Goal: Task Accomplishment & Management: Complete application form

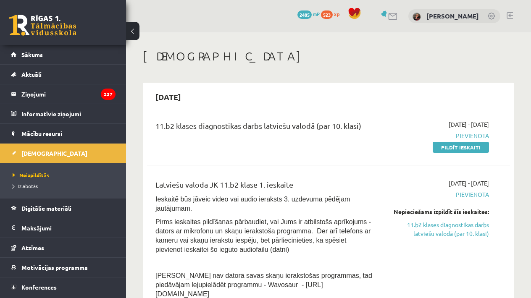
scroll to position [79, 0]
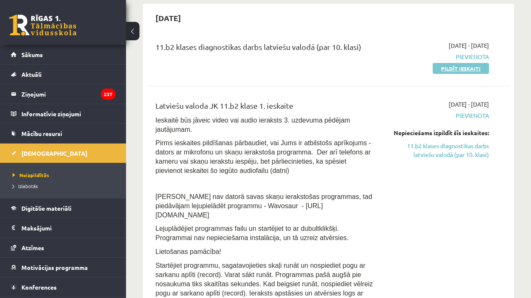
click at [475, 66] on link "Pildīt ieskaiti" at bounding box center [461, 68] width 56 height 11
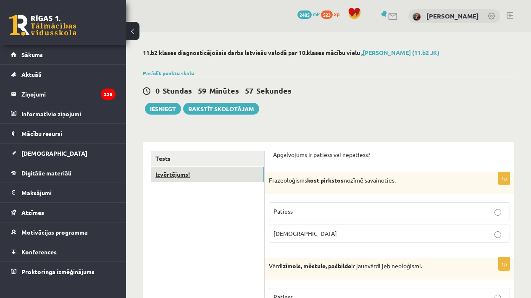
click at [245, 171] on link "Izvērtējums!" at bounding box center [207, 175] width 113 height 16
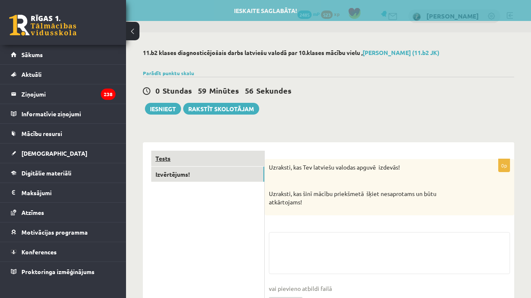
click at [238, 159] on link "Tests" at bounding box center [207, 159] width 113 height 16
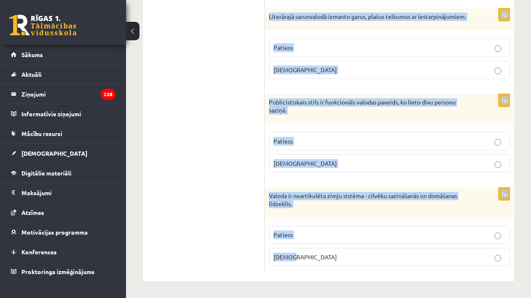
scroll to position [2540, 0]
drag, startPoint x: 269, startPoint y: 138, endPoint x: 331, endPoint y: 275, distance: 150.1
copy form "Frazeoloģisms kost pirkstos nozīmē savainoties. Patiess Aplams 1p Vārdi zīmols,…"
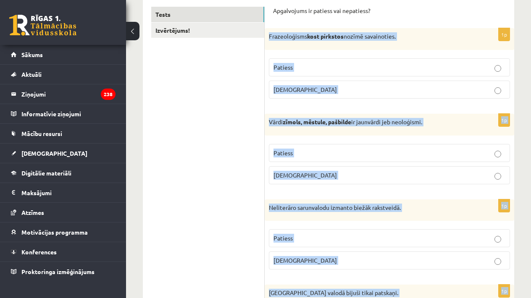
scroll to position [144, 0]
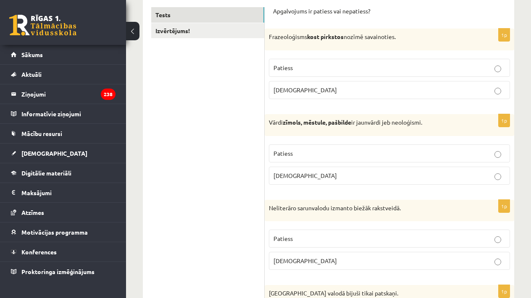
click at [326, 98] on label "Aplams" at bounding box center [389, 90] width 241 height 18
click at [335, 150] on p "Patiess" at bounding box center [390, 153] width 232 height 9
click at [343, 262] on p "Aplams" at bounding box center [390, 261] width 232 height 9
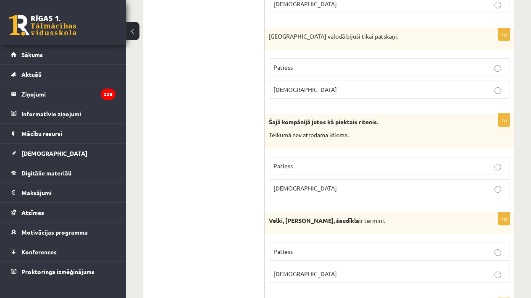
scroll to position [402, 0]
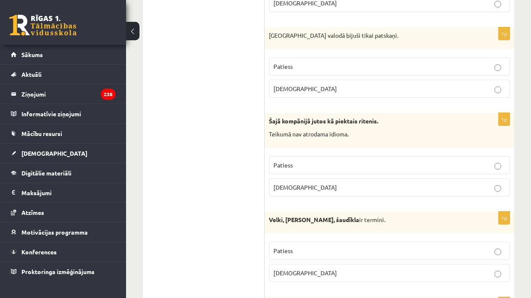
click at [386, 92] on label "Aplams" at bounding box center [389, 89] width 241 height 18
click at [309, 166] on p "Patiess" at bounding box center [390, 165] width 232 height 9
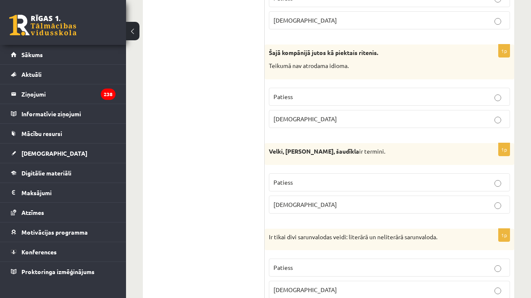
scroll to position [472, 0]
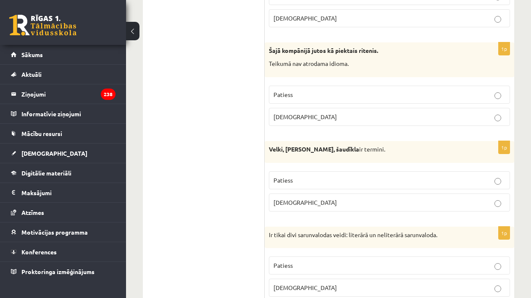
click at [376, 123] on label "Aplams" at bounding box center [389, 117] width 241 height 18
click at [314, 174] on label "Patiess" at bounding box center [389, 180] width 241 height 18
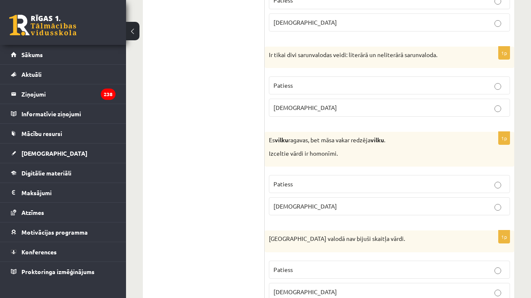
scroll to position [682, 0]
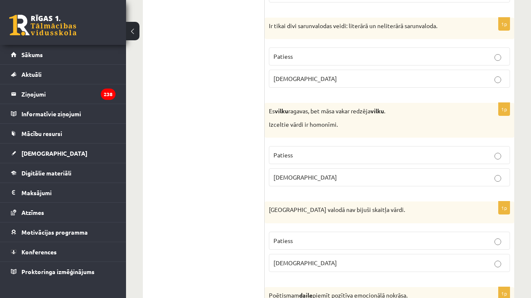
click at [373, 173] on p "Aplams" at bounding box center [390, 177] width 232 height 9
click at [354, 70] on label "Aplams" at bounding box center [389, 79] width 241 height 18
click at [275, 151] on span "Patiess" at bounding box center [283, 155] width 19 height 8
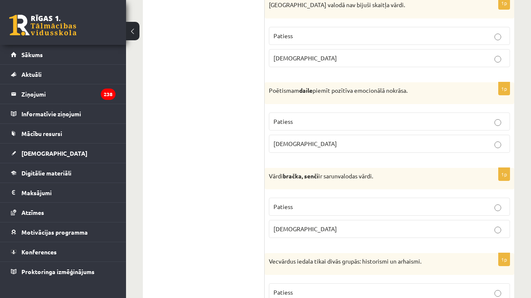
scroll to position [889, 0]
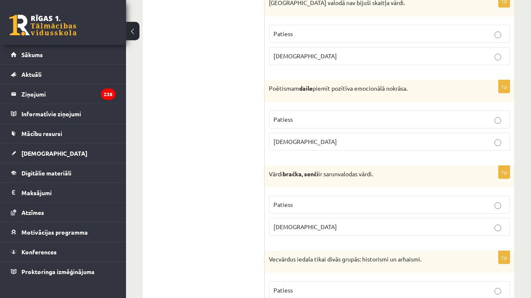
click at [300, 55] on p "Aplams" at bounding box center [390, 56] width 232 height 9
click at [361, 111] on label "Patiess" at bounding box center [389, 120] width 241 height 18
click at [327, 202] on p "Patiess" at bounding box center [390, 204] width 232 height 9
click at [329, 286] on p "Patiess" at bounding box center [390, 290] width 232 height 9
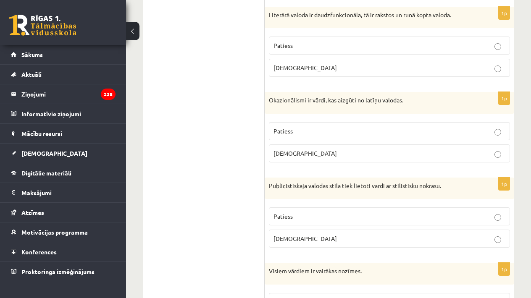
scroll to position [1221, 0]
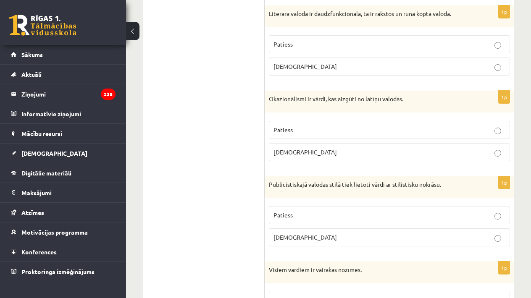
click at [310, 35] on label "Patiess" at bounding box center [389, 44] width 241 height 18
click at [360, 148] on p "Aplams" at bounding box center [390, 152] width 232 height 9
click at [336, 211] on p "Patiess" at bounding box center [390, 215] width 232 height 9
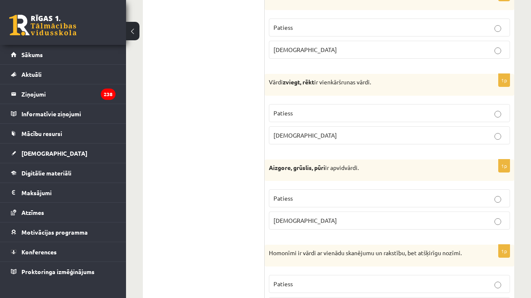
scroll to position [1495, 0]
click at [357, 40] on label "Aplams" at bounding box center [389, 49] width 241 height 18
click at [314, 108] on p "Patiess" at bounding box center [390, 112] width 232 height 9
click at [351, 221] on label "Aplams" at bounding box center [389, 220] width 241 height 18
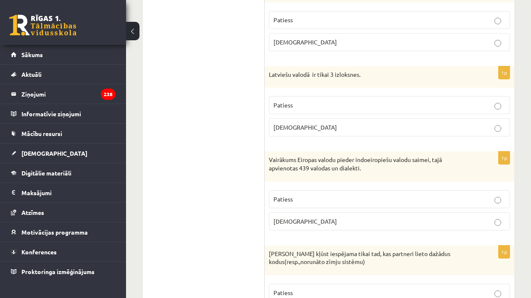
scroll to position [1760, 0]
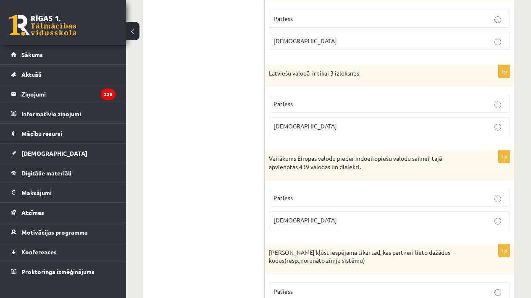
click at [309, 17] on p "Patiess" at bounding box center [390, 18] width 232 height 9
click at [323, 100] on p "Patiess" at bounding box center [390, 104] width 232 height 9
click at [298, 194] on p "Patiess" at bounding box center [390, 198] width 232 height 9
click at [313, 287] on p "Patiess" at bounding box center [390, 291] width 232 height 9
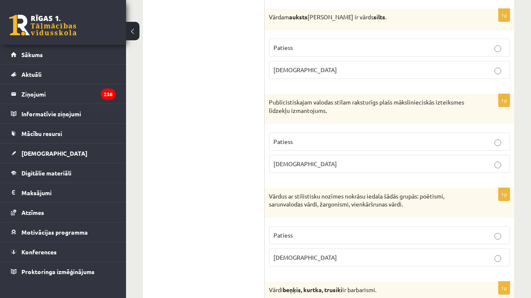
scroll to position [2090, 0]
click at [313, 38] on label "Patiess" at bounding box center [389, 47] width 241 height 18
click at [312, 154] on label "Aplams" at bounding box center [389, 163] width 241 height 18
click at [322, 233] on label "Patiess" at bounding box center [389, 235] width 241 height 18
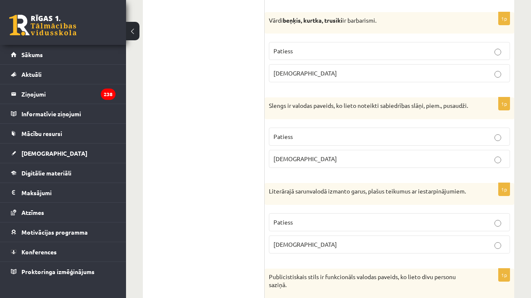
scroll to position [2362, 0]
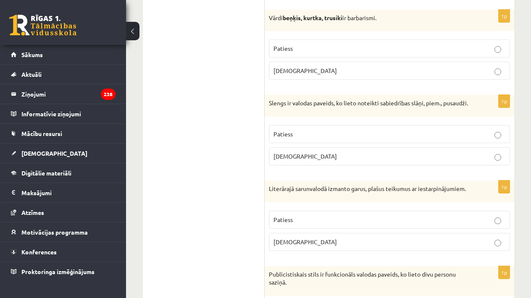
click at [316, 44] on p "Patiess" at bounding box center [390, 48] width 232 height 9
click at [332, 164] on label "Aplams" at bounding box center [389, 157] width 241 height 18
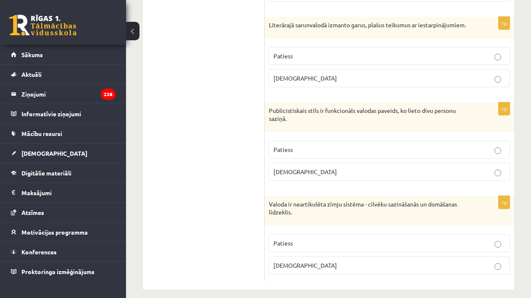
scroll to position [2525, 0]
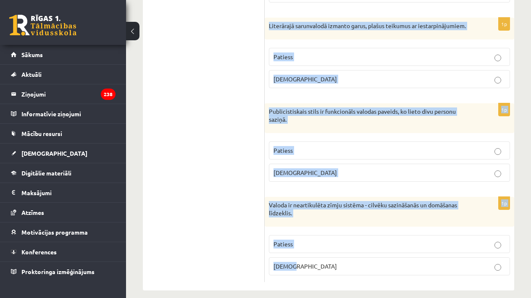
drag, startPoint x: 269, startPoint y: 24, endPoint x: 351, endPoint y: 280, distance: 268.1
copy form "Literārajā sarunvalodā izmanto garus, plašus teikumus ar iestarpinājumiem. Pati…"
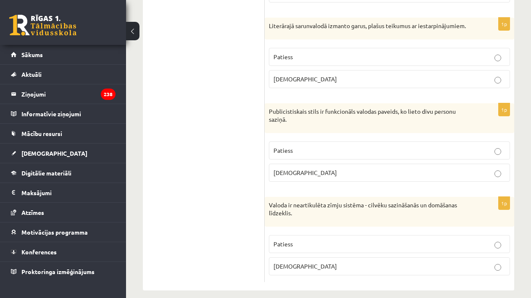
click at [304, 84] on p "Aplams" at bounding box center [390, 79] width 232 height 9
click at [321, 177] on p "Aplams" at bounding box center [390, 173] width 232 height 9
click at [324, 276] on label "Aplams" at bounding box center [389, 267] width 241 height 18
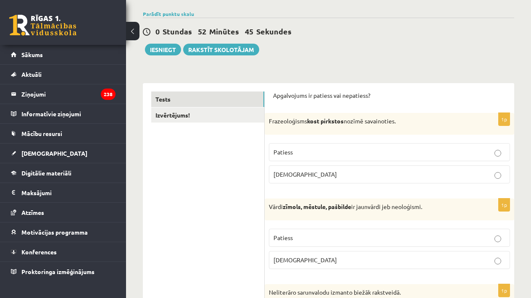
scroll to position [58, 0]
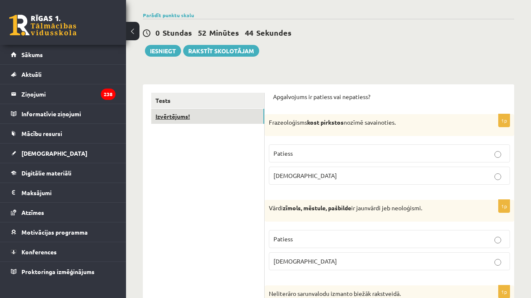
click at [239, 117] on link "Izvērtējums!" at bounding box center [207, 117] width 113 height 16
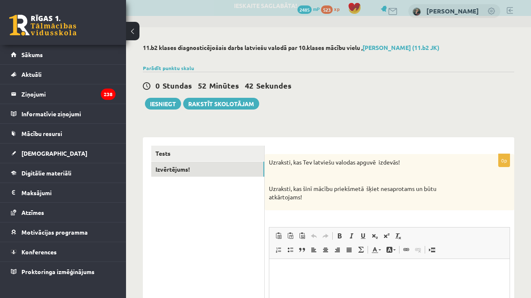
scroll to position [0, 0]
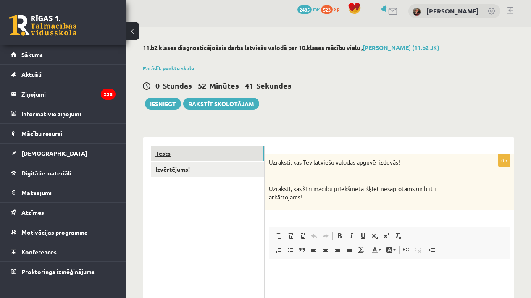
click at [232, 151] on link "Tests" at bounding box center [207, 154] width 113 height 16
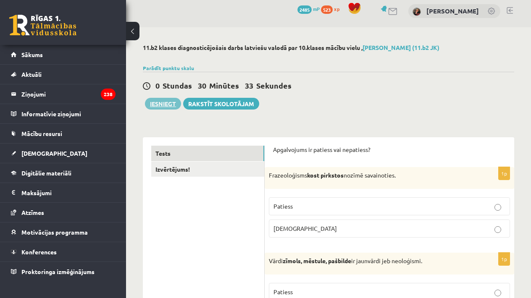
click at [163, 104] on button "Iesniegt" at bounding box center [163, 104] width 36 height 12
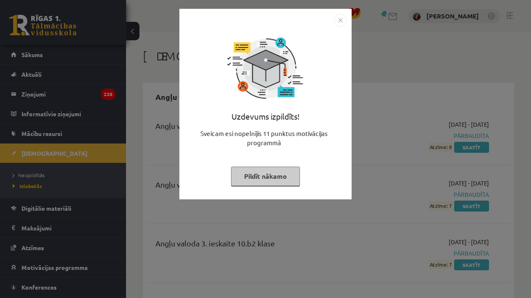
click at [339, 21] on img "Close" at bounding box center [340, 20] width 13 height 13
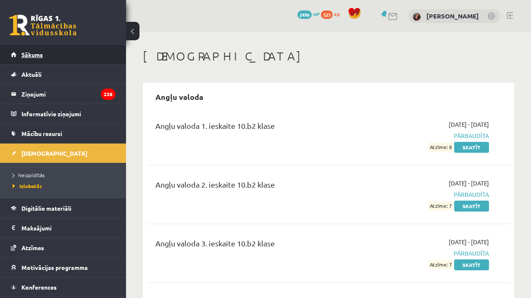
click at [92, 57] on link "Sākums" at bounding box center [63, 54] width 105 height 19
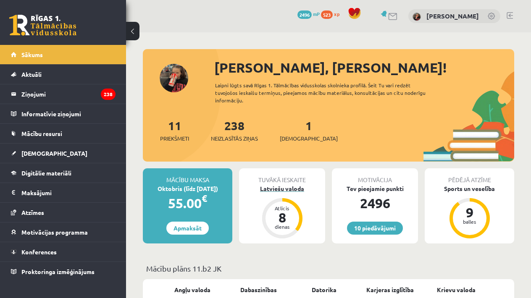
click at [299, 191] on div "Latviešu valoda" at bounding box center [282, 189] width 86 height 9
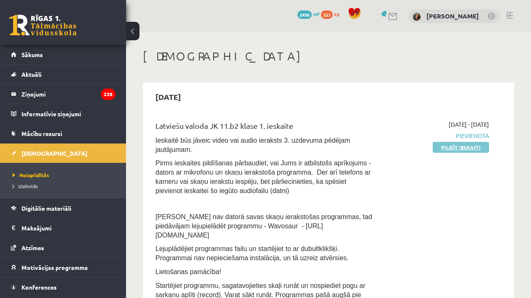
click at [461, 147] on link "Pildīt ieskaiti" at bounding box center [461, 147] width 56 height 11
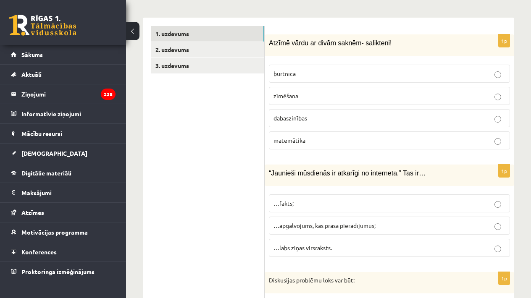
scroll to position [293, 0]
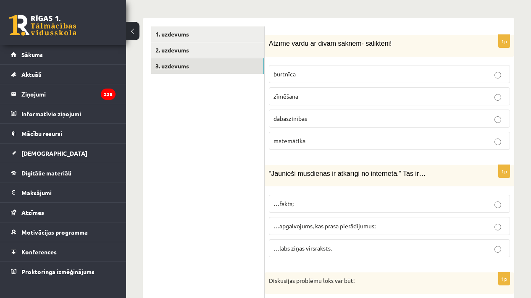
click at [211, 62] on link "3. uzdevums" at bounding box center [207, 66] width 113 height 16
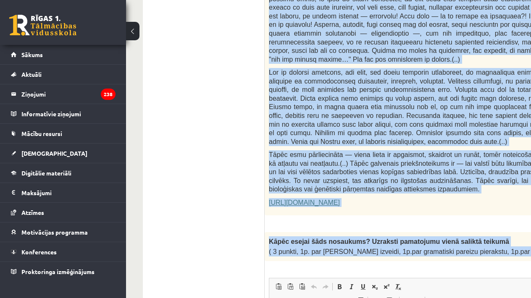
scroll to position [0, 0]
drag, startPoint x: 270, startPoint y: 76, endPoint x: 515, endPoint y: 248, distance: 299.4
copy form "Fragments no Valentīnas Freimanes grāmatas "Antigones likums" Mūsu zemapziņas p…"
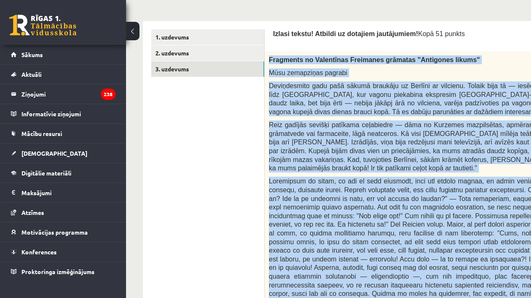
scroll to position [249, 0]
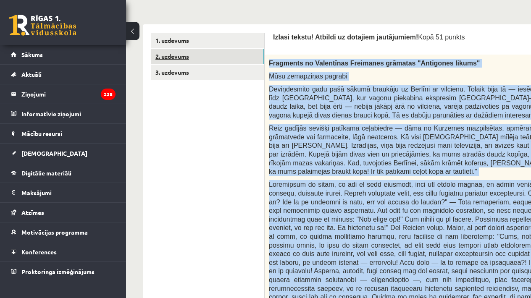
click at [209, 50] on link "2. uzdevums" at bounding box center [207, 57] width 113 height 16
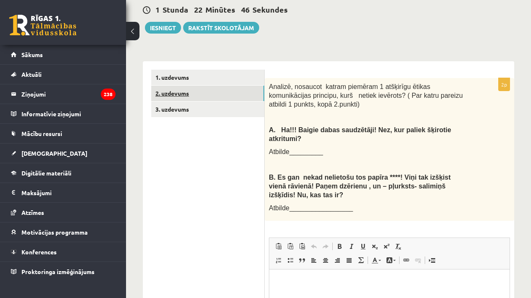
scroll to position [0, 0]
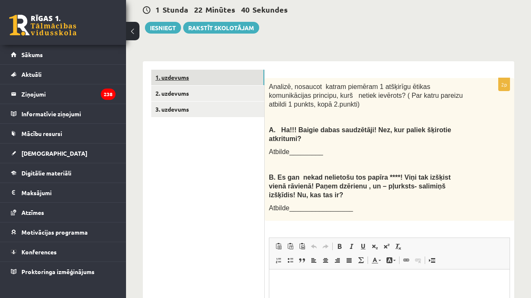
click at [215, 70] on link "1. uzdevums" at bounding box center [207, 78] width 113 height 16
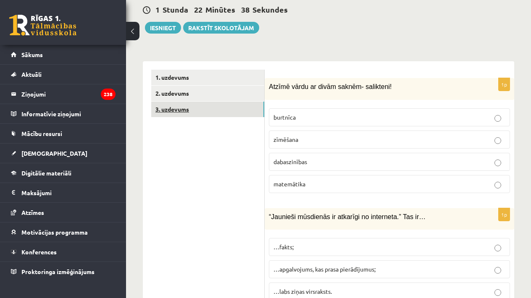
click at [208, 102] on link "3. uzdevums" at bounding box center [207, 110] width 113 height 16
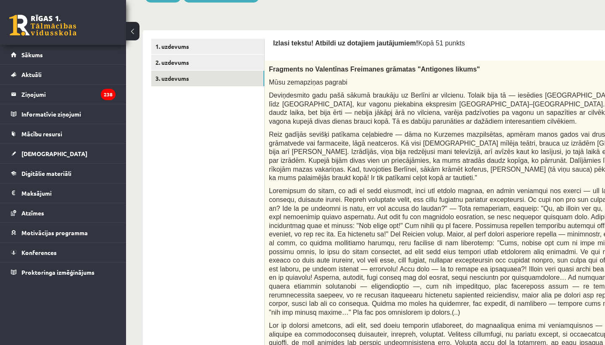
scroll to position [237, 0]
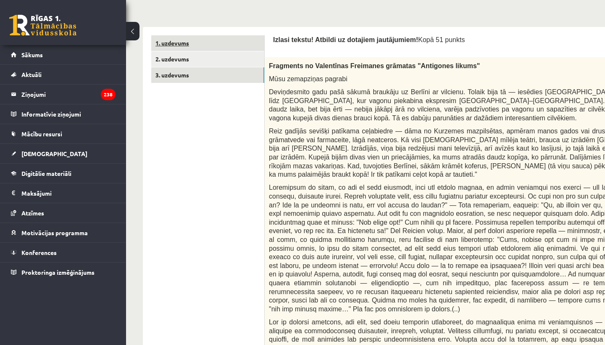
click at [182, 43] on link "1. uzdevums" at bounding box center [207, 43] width 113 height 16
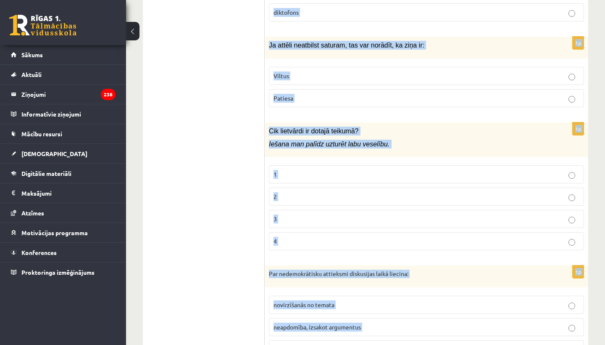
scroll to position [4013, 0]
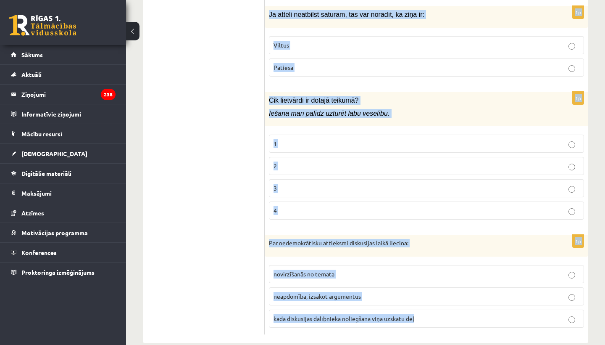
drag, startPoint x: 269, startPoint y: 56, endPoint x: 382, endPoint y: 321, distance: 288.1
copy form "Atzīmē vārdu ar divām saknēm- salikteni! burtnīca zīmēšana dabaszinības matemāt…"
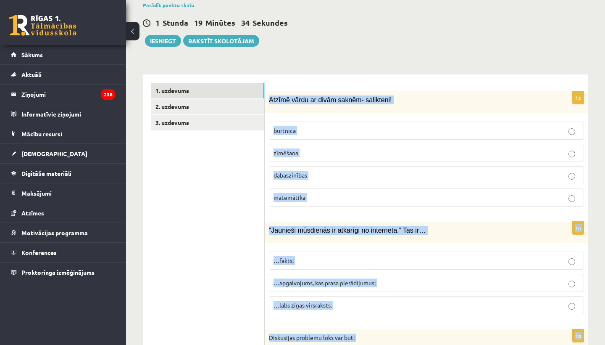
scroll to position [204, 0]
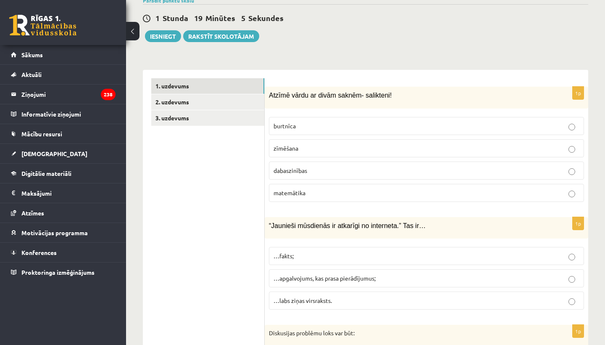
click at [310, 168] on p "dabaszinības" at bounding box center [427, 170] width 306 height 9
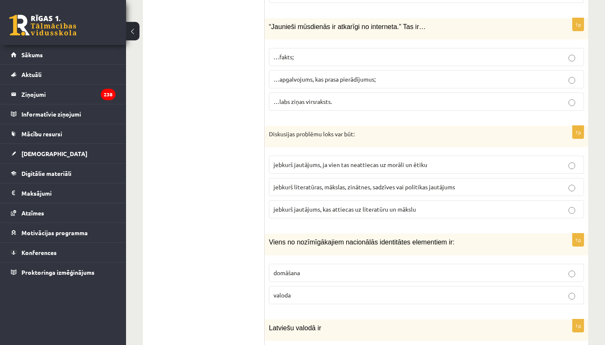
scroll to position [418, 0]
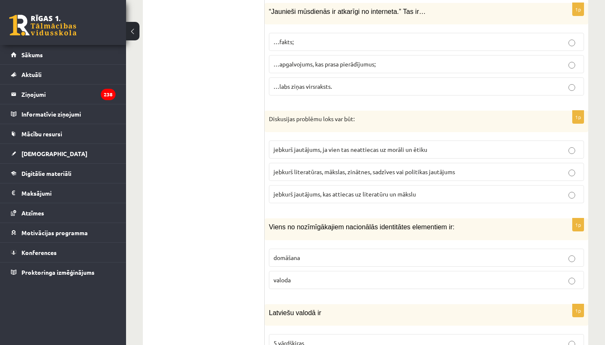
click at [302, 63] on p "…apgalvojums, kas prasa pierādījumus;" at bounding box center [427, 64] width 306 height 9
click at [448, 168] on span "jebkurš literatūras, mākslas, zinātnes, sadzīves vai politikas jautājums" at bounding box center [365, 172] width 182 height 8
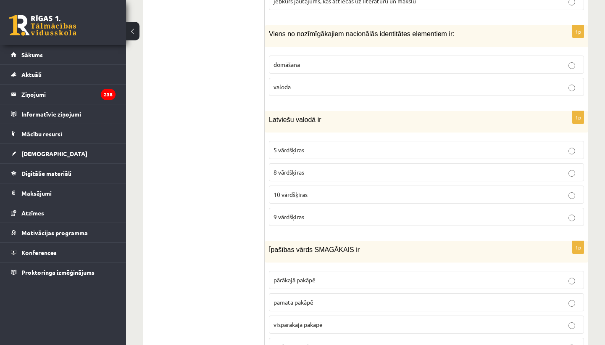
scroll to position [612, 0]
click at [295, 82] on p "valoda" at bounding box center [427, 86] width 306 height 9
click at [318, 214] on p "9 vārdšķiras" at bounding box center [427, 215] width 306 height 9
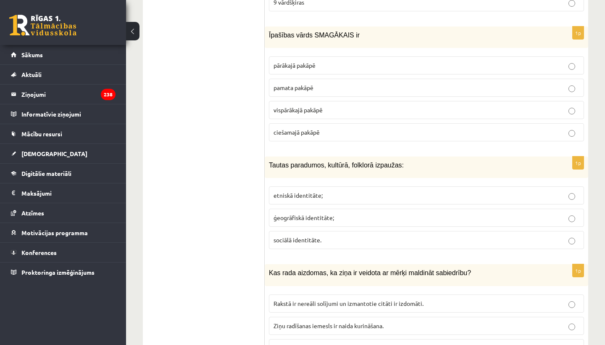
scroll to position [827, 0]
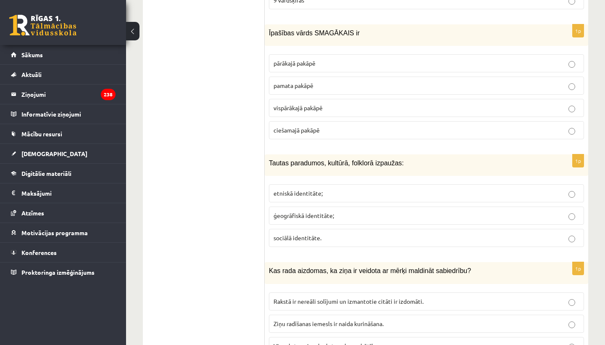
click at [332, 62] on p "pārākajā pakāpē" at bounding box center [427, 63] width 306 height 9
click at [326, 191] on p "etniskā identitāte;" at bounding box center [427, 193] width 306 height 9
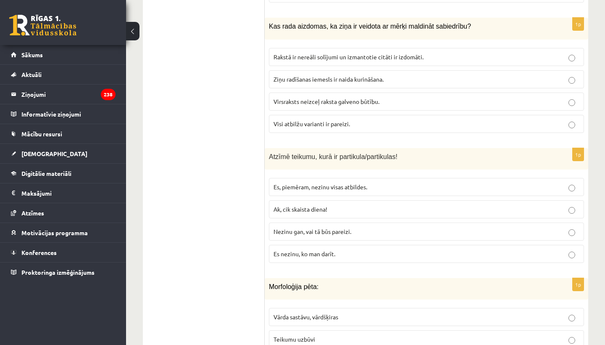
scroll to position [1073, 0]
click at [324, 121] on p "Visi atbilžu varianti ir pareizi." at bounding box center [427, 122] width 306 height 9
click at [331, 226] on span "Nezinu gan, vai tā būs pareizi." at bounding box center [313, 230] width 78 height 8
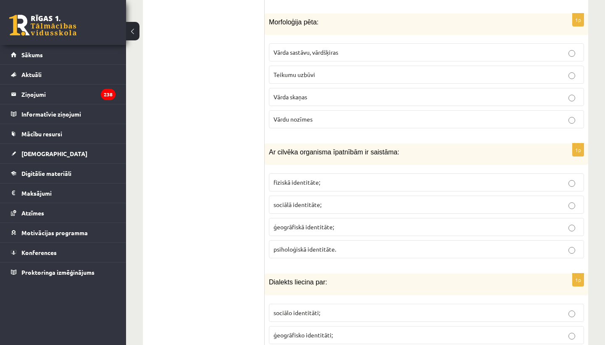
scroll to position [1337, 0]
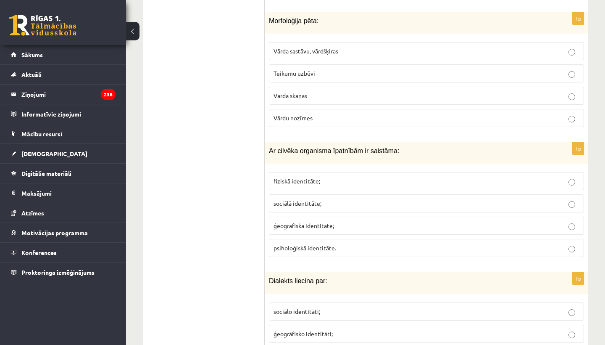
click at [289, 47] on span "Vārda sastāvu, vārdšķiras" at bounding box center [306, 51] width 65 height 8
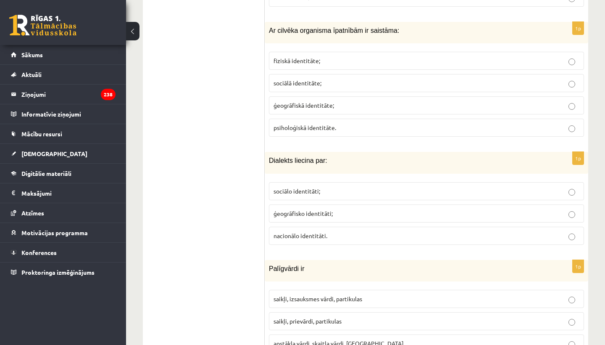
scroll to position [1459, 0]
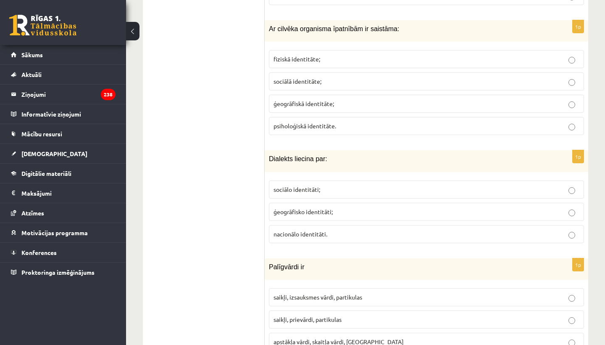
click at [292, 55] on span "fiziskā identitāte;" at bounding box center [297, 59] width 47 height 8
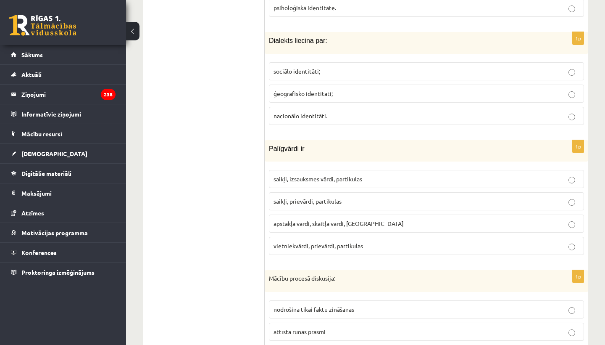
scroll to position [1574, 0]
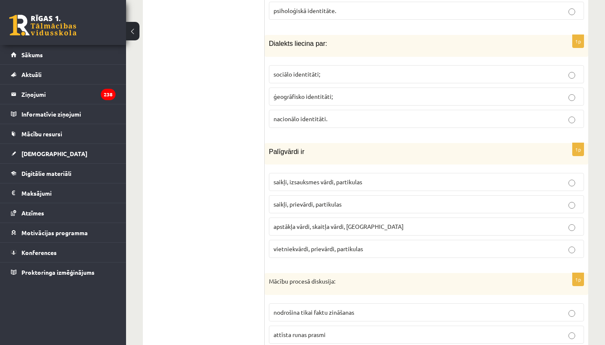
click at [287, 92] on span "ģeogrāfisko identitāti;" at bounding box center [303, 96] width 59 height 8
click at [409, 177] on p "saikļi, izsauksmes vārdi, partikulas" at bounding box center [427, 181] width 306 height 9
click at [344, 200] on p "saikļi, prievārdi, partikulas" at bounding box center [427, 204] width 306 height 9
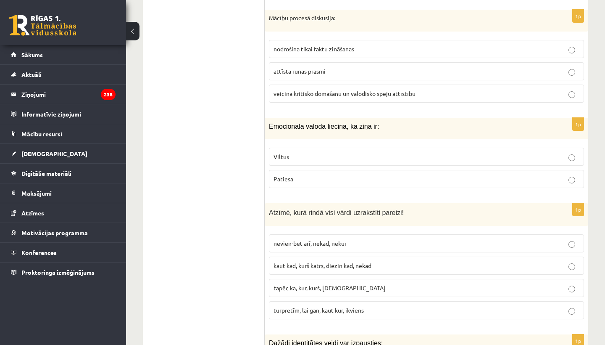
scroll to position [1836, 0]
click at [355, 90] on p "veicina kritisko domāšanu un valodisko spēju attīstību" at bounding box center [427, 94] width 306 height 9
click at [290, 153] on p "Viltus" at bounding box center [427, 157] width 306 height 9
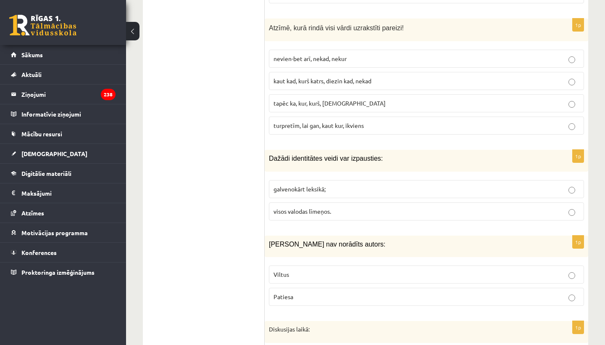
scroll to position [2013, 0]
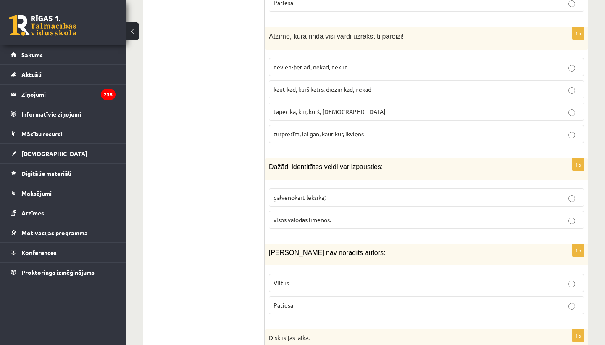
click at [293, 85] on span "kaut kad, kurš katrs, diezin kad, nekad" at bounding box center [323, 89] width 98 height 8
click at [298, 216] on label "visos valodas līmeņos." at bounding box center [426, 220] width 315 height 18
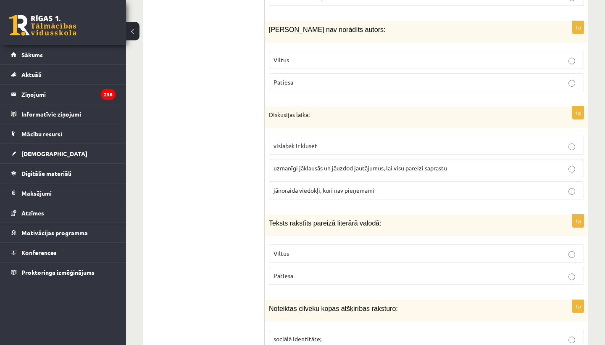
scroll to position [2237, 0]
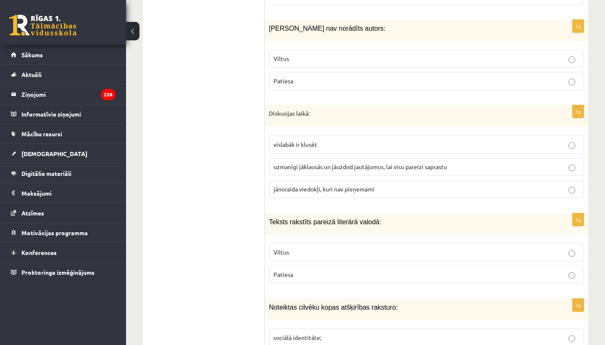
click at [324, 54] on p "Viltus" at bounding box center [427, 58] width 306 height 9
click at [298, 162] on p "uzmanīgi jāklausās un jāuzdod jautājumus, lai visu pareizi saprastu" at bounding box center [427, 166] width 306 height 9
click at [154, 1] on ul "1. uzdevums 2. uzdevums 3. uzdevums" at bounding box center [207, 77] width 113 height 4064
click at [347, 277] on fieldset "Viltus Patiesa" at bounding box center [426, 262] width 315 height 47
click at [366, 273] on label "Patiesa" at bounding box center [426, 274] width 315 height 18
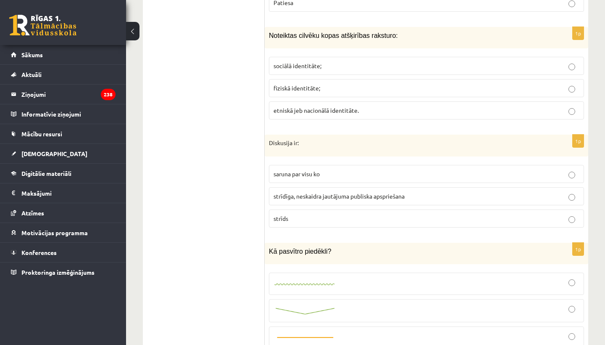
scroll to position [2528, 0]
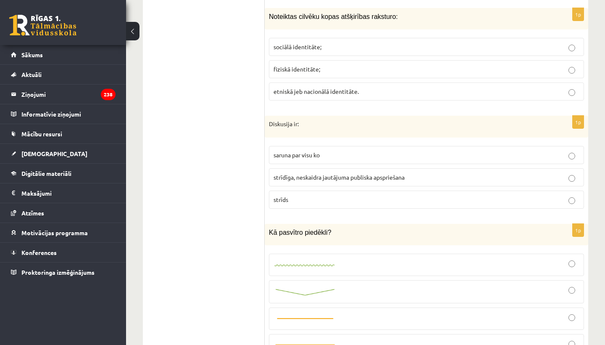
click at [332, 42] on p "sociālā identitāte;" at bounding box center [427, 46] width 306 height 9
click at [305, 173] on span "strīdīga, neskaidra jautājuma publiska apspriešana" at bounding box center [339, 177] width 131 height 8
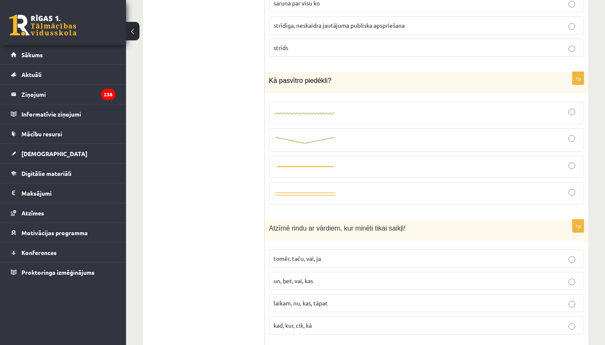
scroll to position [2681, 0]
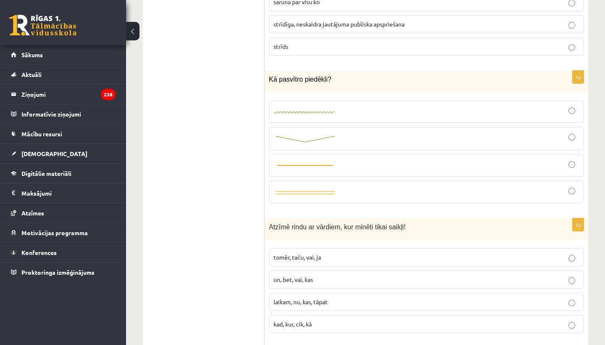
click at [382, 105] on div at bounding box center [427, 111] width 306 height 13
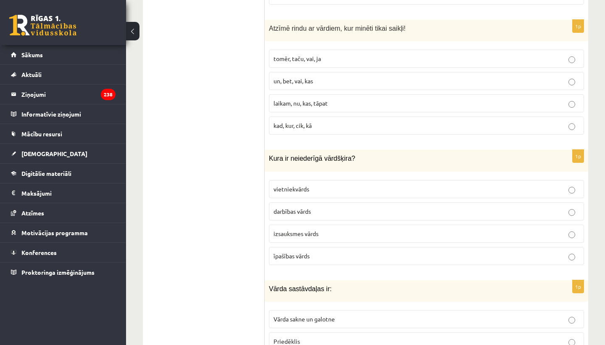
scroll to position [2882, 0]
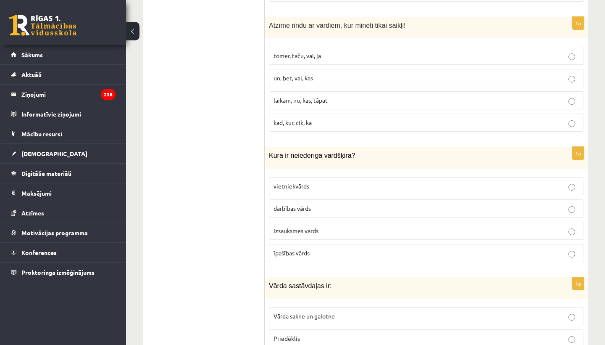
click at [281, 52] on span "tomēr, taču, vai, ja" at bounding box center [297, 56] width 47 height 8
click at [334, 226] on p "izsauksmes vārds" at bounding box center [427, 230] width 306 height 9
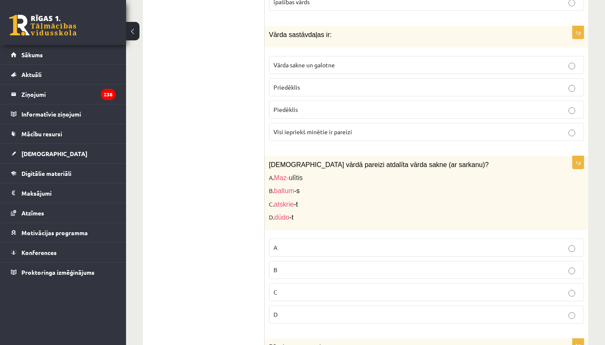
scroll to position [3133, 0]
click at [335, 127] on p "Visi iepriekš minētie ir pareizi" at bounding box center [427, 131] width 306 height 9
click at [295, 287] on p "C" at bounding box center [427, 291] width 306 height 9
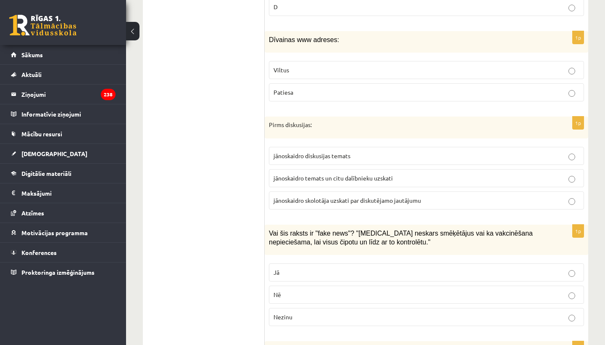
scroll to position [3439, 0]
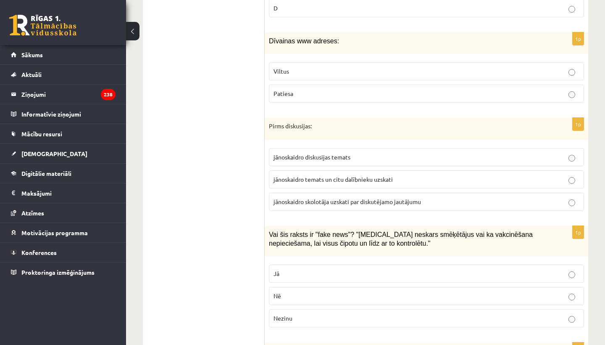
click at [284, 67] on span "Viltus" at bounding box center [282, 71] width 16 height 8
click at [350, 175] on p "jānoskaidro temats un citu dalībnieku uzskati" at bounding box center [427, 179] width 306 height 9
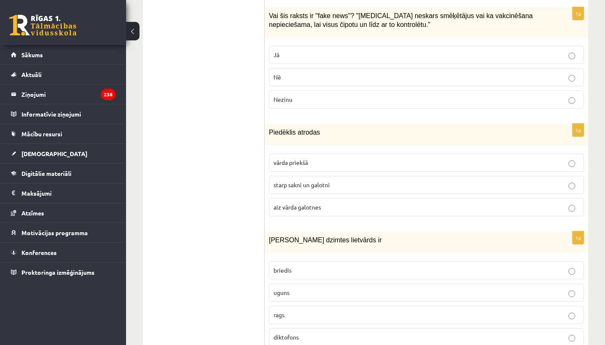
scroll to position [3660, 0]
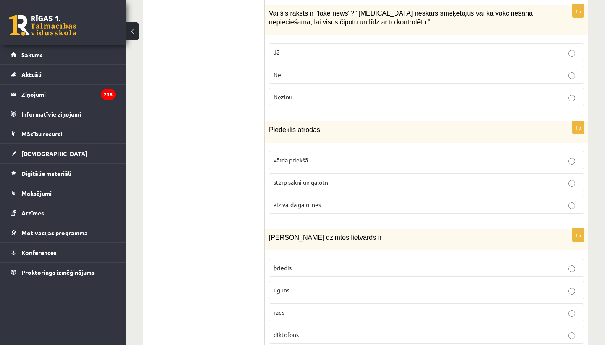
click at [314, 48] on p "Jā" at bounding box center [427, 52] width 306 height 9
click at [285, 178] on span "starp sakni un galotni" at bounding box center [302, 182] width 56 height 8
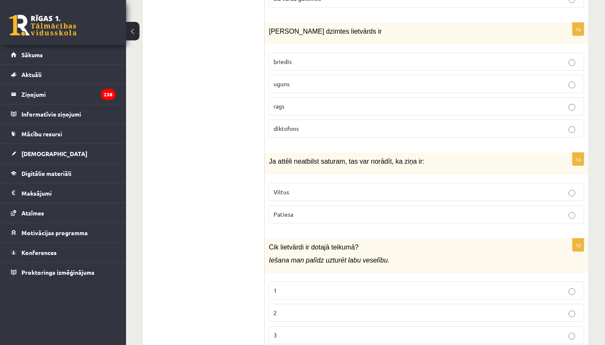
scroll to position [3866, 0]
click at [302, 74] on label "uguns" at bounding box center [426, 83] width 315 height 18
click at [299, 187] on p "Viltus" at bounding box center [427, 191] width 306 height 9
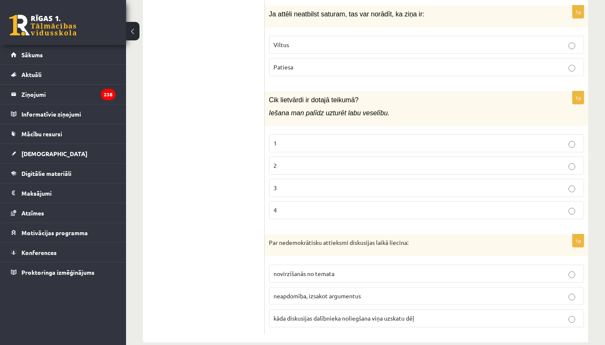
scroll to position [4013, 0]
click at [292, 184] on p "3" at bounding box center [427, 188] width 306 height 9
click at [300, 298] on p "kāda diskusijas dalībnieka noliegšana viņa uzskatu dēļ" at bounding box center [427, 318] width 306 height 9
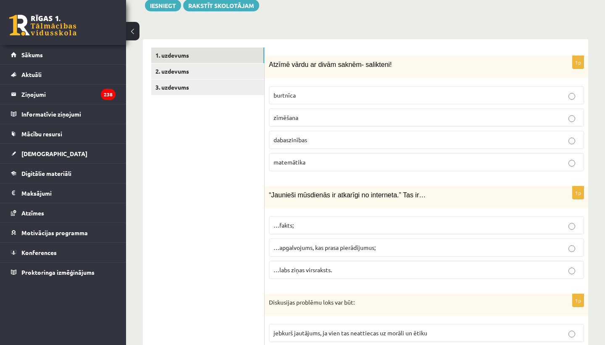
scroll to position [242, 0]
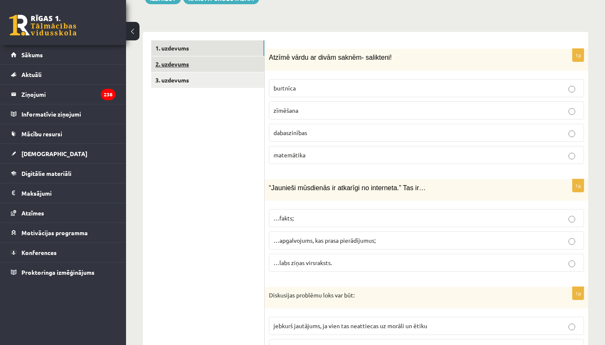
click at [243, 56] on link "2. uzdevums" at bounding box center [207, 64] width 113 height 16
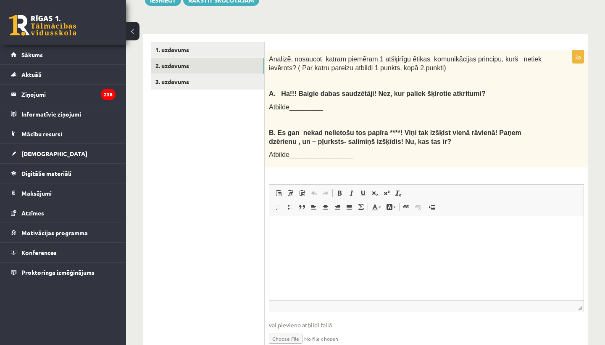
scroll to position [241, 0]
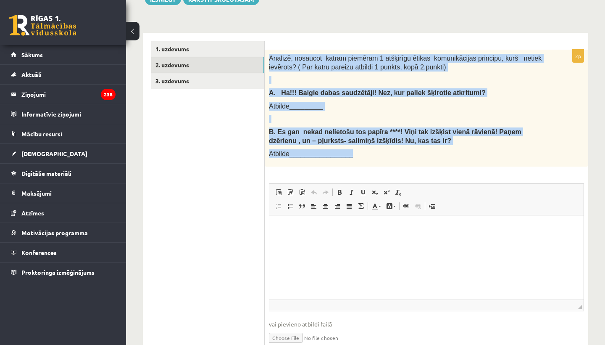
drag, startPoint x: 269, startPoint y: 53, endPoint x: 354, endPoint y: 157, distance: 134.4
click at [354, 158] on div "Analizē, nosaucot katram piemēram 1 atšķirīgu ētikas komunikācijas principu, ku…" at bounding box center [427, 108] width 324 height 117
copy div "Analizē, nosaucot katram piemēram 1 atšķirīgu ētikas komunikācijas principu, ku…"
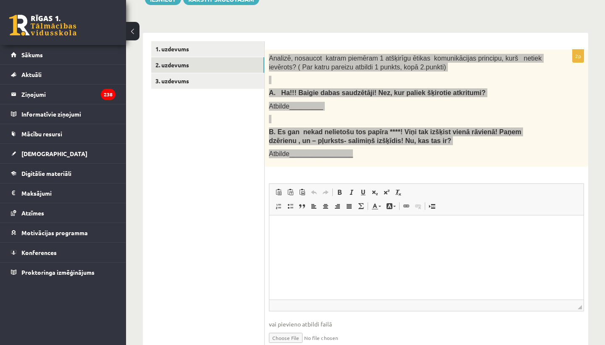
click at [297, 227] on p "Визуальный текстовый редактор, wiswyg-editor-user-answer-47434001429600" at bounding box center [427, 228] width 298 height 9
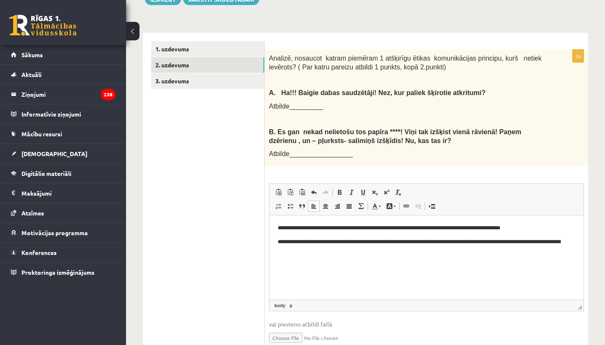
click at [236, 162] on ul "1. uzdevums 2. uzdevums 3. uzdevums" at bounding box center [207, 199] width 113 height 317
click at [214, 79] on link "3. uzdevums" at bounding box center [207, 81] width 113 height 16
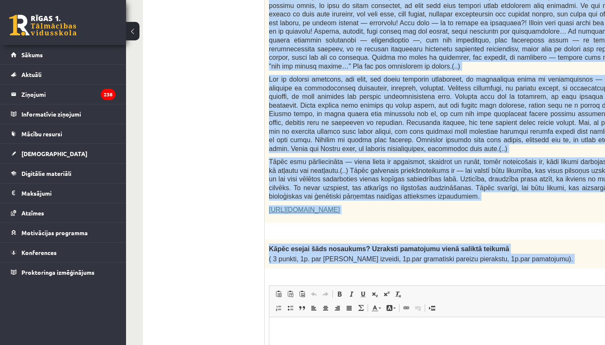
scroll to position [483, 0]
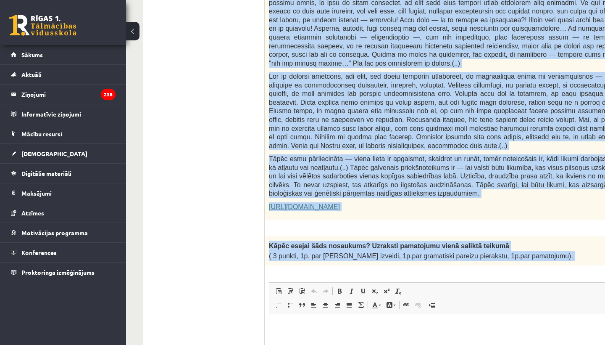
drag, startPoint x: 269, startPoint y: 23, endPoint x: 483, endPoint y: 242, distance: 306.1
copy form "Fragments no Valentīnas Freimanes grāmatas "Antigones likums" Mūsu zemapziņas p…"
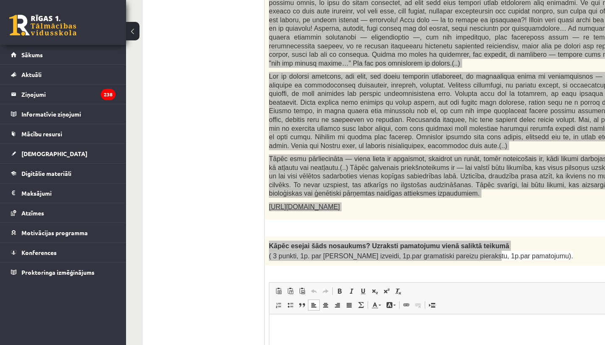
click at [314, 298] on html at bounding box center [489, 327] width 441 height 26
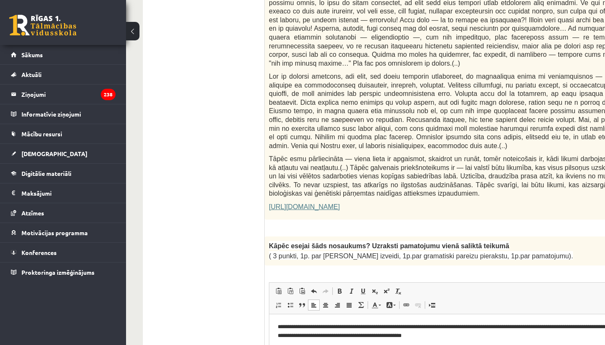
click at [369, 213] on div "0p Fragments no Valentīnas Freimanes grāmatas "Antigones likums" Mūsu zemapziņa…" at bounding box center [490, 20] width 451 height 416
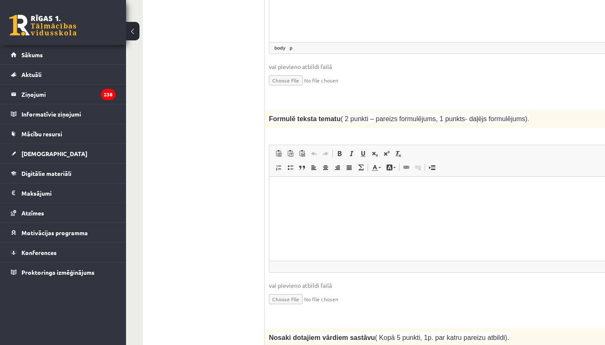
scroll to position [854, 0]
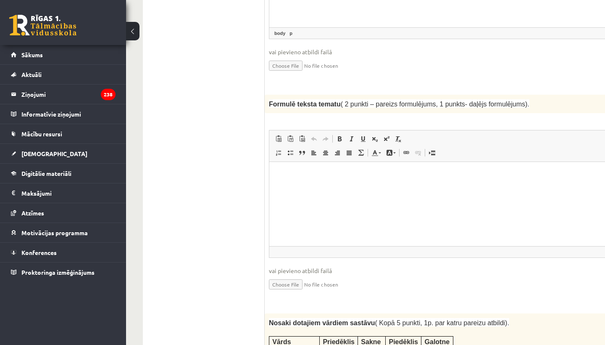
drag, startPoint x: 352, startPoint y: -15, endPoint x: 360, endPoint y: 359, distance: 373.7
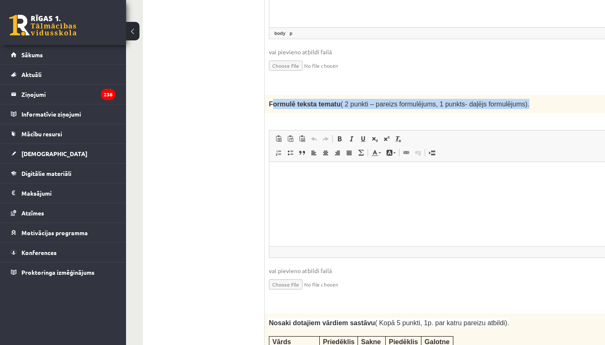
drag, startPoint x: 272, startPoint y: 86, endPoint x: 391, endPoint y: 93, distance: 120.0
click at [391, 95] on div "Formulē teksta tematu ( 2 punkti – pareizs formulējums, 1 punkts- daļējs formul…" at bounding box center [490, 104] width 451 height 18
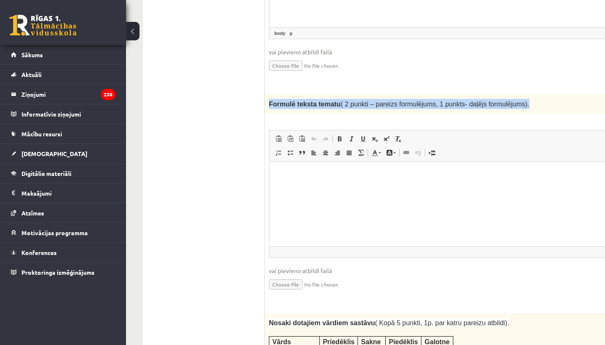
drag, startPoint x: 270, startPoint y: 86, endPoint x: 332, endPoint y: 92, distance: 62.1
click at [332, 99] on p "Formulē teksta tematu ( 2 punkti – pareizs formulējums, 1 punkts- daļējs formul…" at bounding box center [469, 104] width 400 height 10
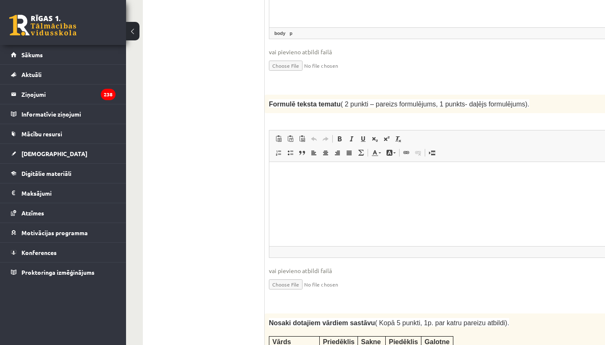
click at [298, 100] on div "2p Formulē teksta tematu ( 2 punkti – pareizs formulējums, 1 punkts- daļējs for…" at bounding box center [490, 200] width 451 height 210
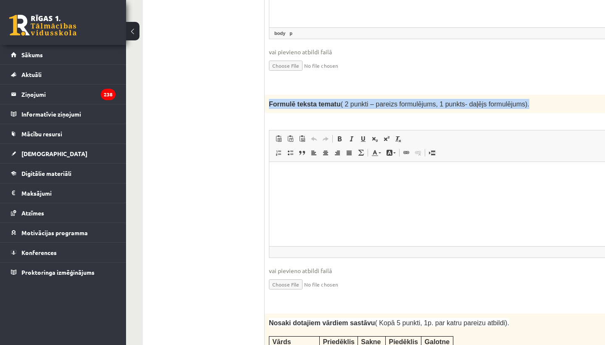
drag, startPoint x: 269, startPoint y: 86, endPoint x: 361, endPoint y: 93, distance: 92.4
click at [361, 95] on div "Formulē teksta tematu ( 2 punkti – pareizs formulējums, 1 punkts- daļējs formul…" at bounding box center [490, 104] width 451 height 18
copy span "Formulē teksta tematu ( 2 punkti – pareizs formulējums, 1 punkts- daļējs formul…"
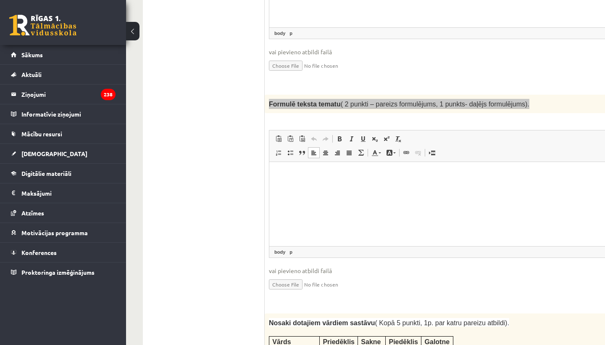
click at [326, 187] on html at bounding box center [489, 175] width 441 height 26
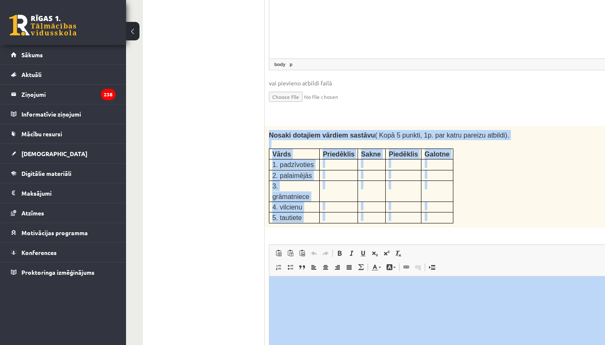
scroll to position [1051, 0]
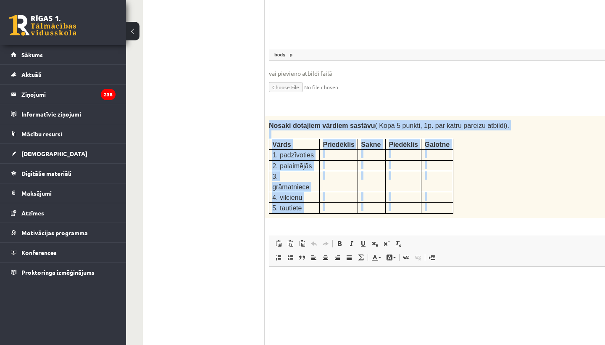
drag, startPoint x: 269, startPoint y: 303, endPoint x: 341, endPoint y: 200, distance: 125.8
click at [341, 199] on div "5p Nosaki dotajiem vārdiem sastāvu ( Kopā 5 punkti, 1p. par katru pareizu atbil…" at bounding box center [490, 262] width 451 height 293
copy div "Nosaki dotajiem vārdiem sastāvu ( Kopā 5 punkti, 1p. par katru pareizu atbildi)…"
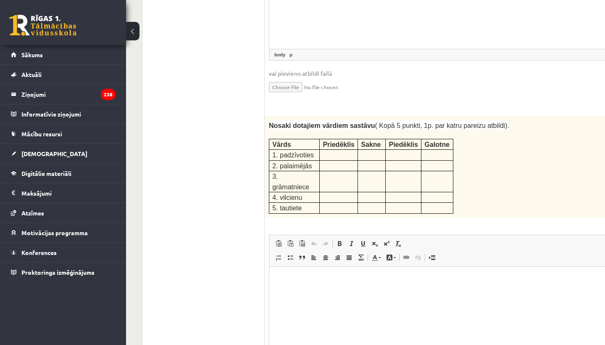
click at [305, 84] on fieldset "**********" at bounding box center [490, 18] width 442 height 171
click at [319, 287] on html at bounding box center [489, 279] width 441 height 26
click at [281, 285] on html "**********" at bounding box center [489, 278] width 441 height 25
click at [278, 285] on html "**********" at bounding box center [489, 278] width 441 height 25
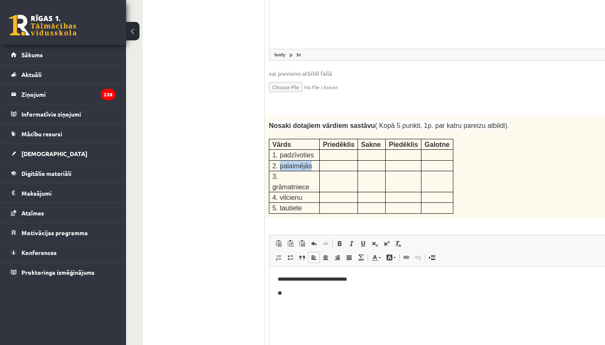
drag, startPoint x: 279, startPoint y: 147, endPoint x: 314, endPoint y: 146, distance: 34.1
click at [314, 161] on p "2. palaimējās" at bounding box center [294, 166] width 44 height 10
copy span "palaimējās"
click at [290, 293] on p "**" at bounding box center [490, 292] width 424 height 8
drag, startPoint x: 272, startPoint y: 166, endPoint x: 310, endPoint y: 163, distance: 37.9
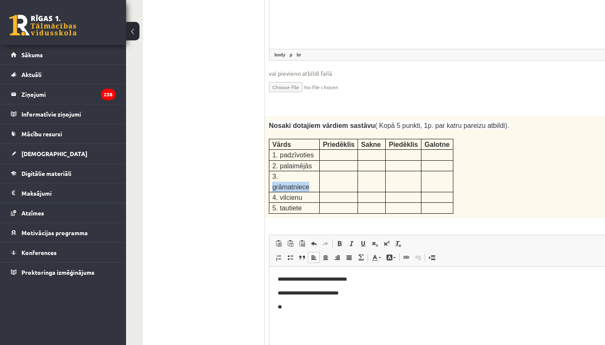
click at [310, 171] on p "3. grāmatniece" at bounding box center [294, 181] width 44 height 21
copy span "grāmatniece"
click at [293, 298] on body "**********" at bounding box center [490, 292] width 424 height 36
click at [290, 298] on p "**" at bounding box center [490, 306] width 424 height 8
drag, startPoint x: 280, startPoint y: 176, endPoint x: 315, endPoint y: 172, distance: 35.1
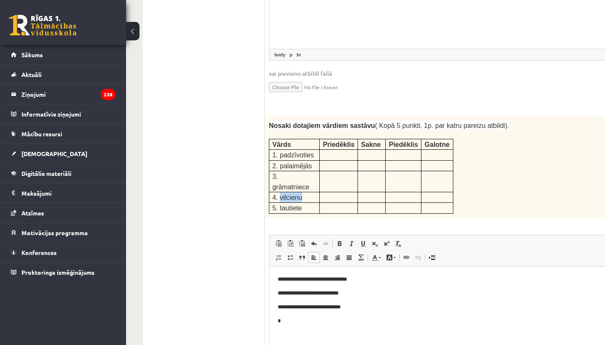
click at [316, 192] on p "4. vilcienu" at bounding box center [294, 197] width 44 height 10
copy span "vilcienu"
click at [286, 298] on p "*" at bounding box center [490, 320] width 424 height 8
drag, startPoint x: 279, startPoint y: 186, endPoint x: 314, endPoint y: 183, distance: 34.2
click at [314, 203] on p "5. tautiete" at bounding box center [294, 208] width 44 height 10
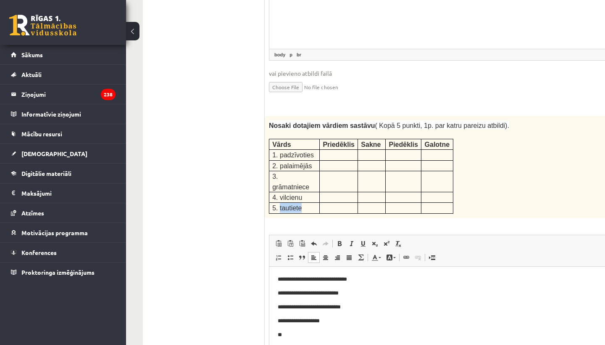
copy span "tautiete"
click at [298, 298] on p "**" at bounding box center [490, 334] width 424 height 8
drag, startPoint x: 465, startPoint y: 61, endPoint x: 477, endPoint y: 0, distance: 62.2
click at [477, 0] on fieldset "**********" at bounding box center [490, 18] width 442 height 171
click at [466, 69] on span "vai pievieno atbildi failā" at bounding box center [490, 73] width 442 height 9
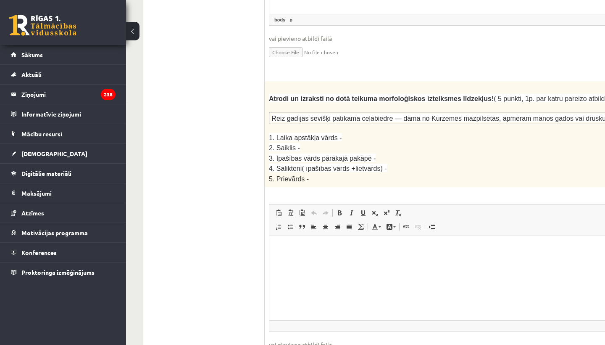
scroll to position [1396, 0]
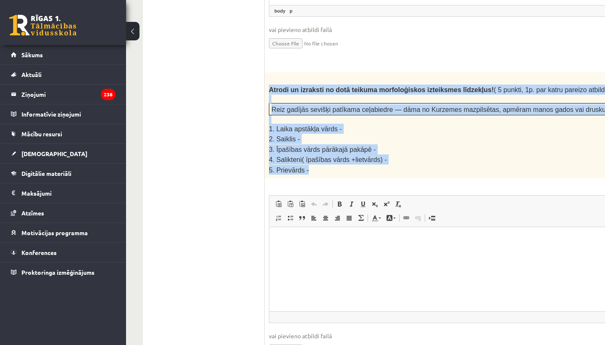
drag, startPoint x: 269, startPoint y: 66, endPoint x: 355, endPoint y: 147, distance: 118.0
click at [355, 147] on div "Atrodi un izraksti no dotā teikuma morfoloģiskos izteiksmes līdzekļus! ( 5 punk…" at bounding box center [490, 125] width 451 height 106
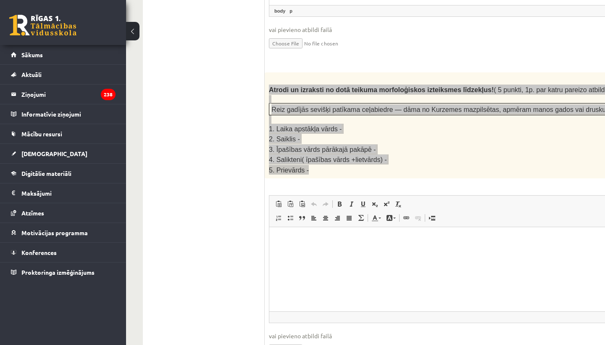
click at [311, 253] on html at bounding box center [489, 240] width 441 height 26
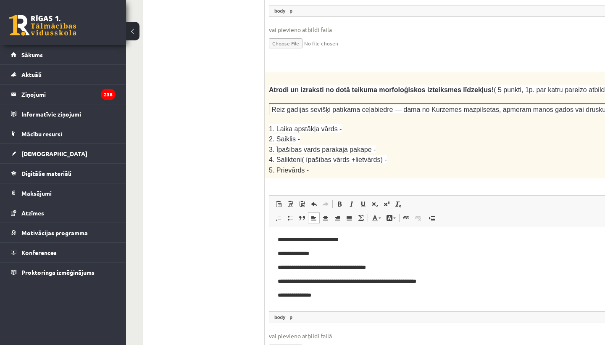
click at [443, 157] on div "**********" at bounding box center [490, 221] width 451 height 298
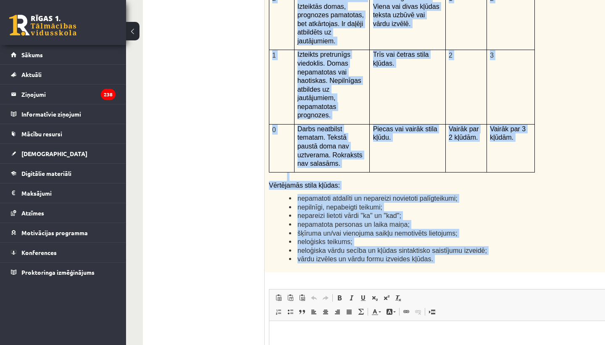
scroll to position [1942, 0]
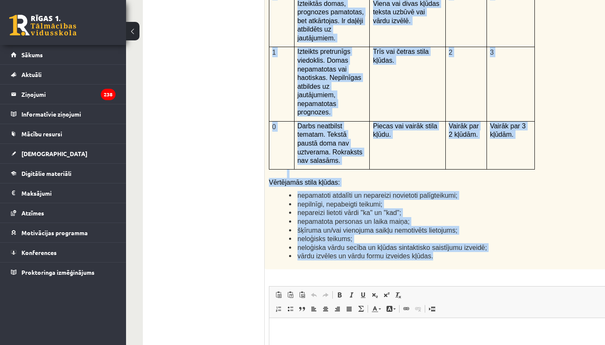
drag, startPoint x: 269, startPoint y: 116, endPoint x: 458, endPoint y: 220, distance: 215.6
click at [458, 220] on div "Kā doto citātu var attiecināt uz Tavu dzīvi? Uzraksti savu atbildi, nosaucot un…" at bounding box center [490, 50] width 451 height 437
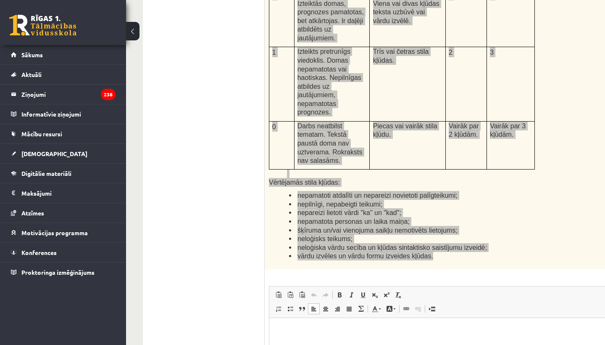
click at [282, 298] on html at bounding box center [489, 330] width 441 height 26
paste body "Визуальный текстовый редактор, wiswyg-editor-user-answer-47433950345580"
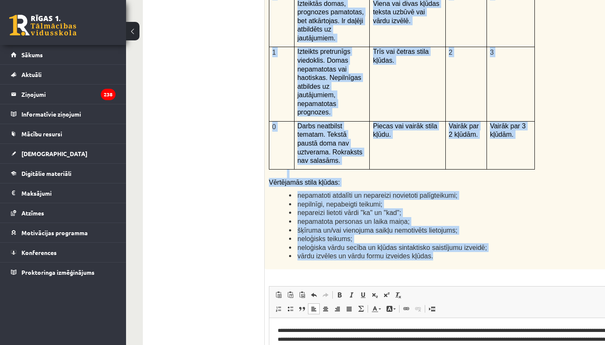
click at [294, 227] on div "Kā doto citātu var attiecināt uz Tavu dzīvi? Uzraksti savu atbildi, nosaucot un…" at bounding box center [490, 50] width 451 height 437
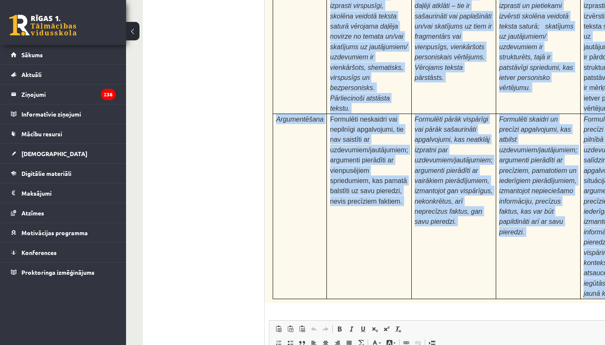
scroll to position [2568, 0]
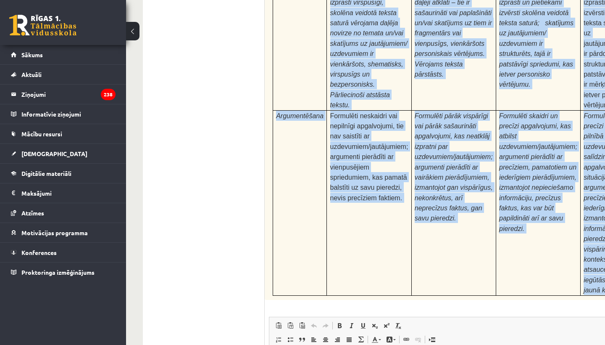
drag, startPoint x: 269, startPoint y: 84, endPoint x: 477, endPoint y: 242, distance: 261.1
click at [477, 242] on div "24p Pamatojoties uz izlasīto tekstu, izsaki viedokli par izlasīto, atbildot uz …" at bounding box center [490, 168] width 451 height 648
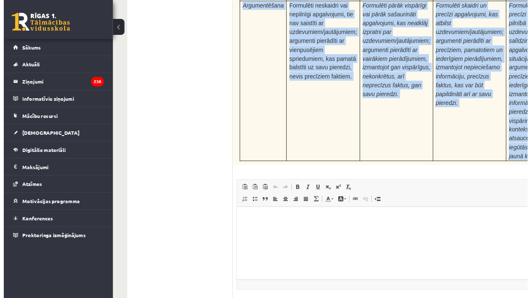
scroll to position [2676, 0]
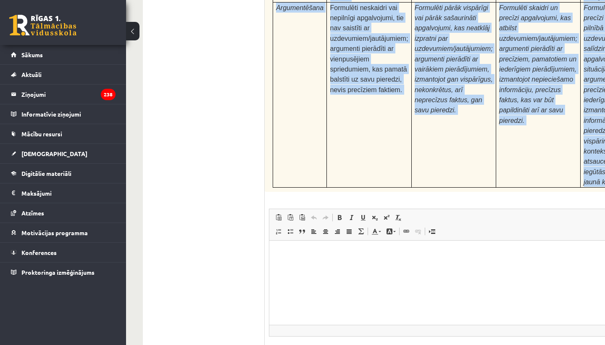
click at [366, 113] on td "Formulēti neskaidri vai nepilnīgi apgalvojumi, tie nav saistīti ar uzdevumiem/j…" at bounding box center [369, 94] width 84 height 185
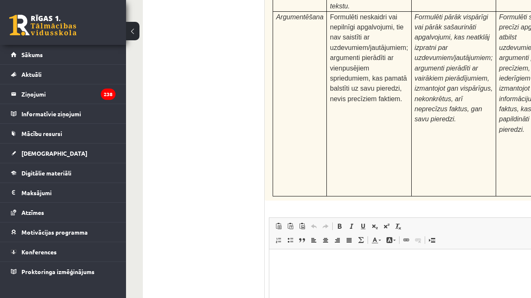
click at [344, 275] on html at bounding box center [489, 262] width 441 height 26
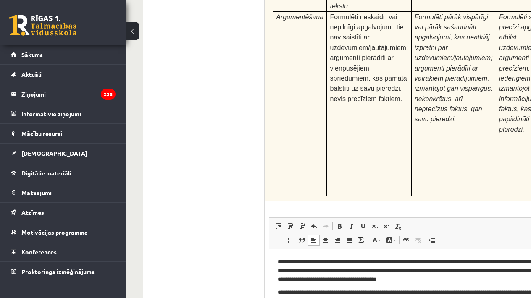
scroll to position [2676, 40]
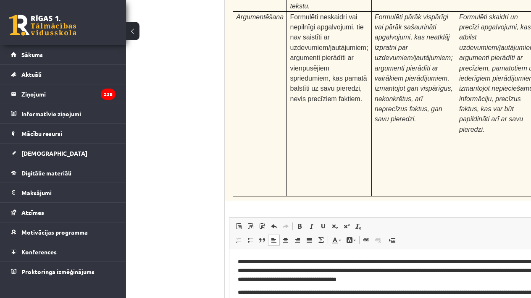
click at [264, 298] on html "**********" at bounding box center [449, 281] width 441 height 64
click at [235, 298] on html "**********" at bounding box center [449, 281] width 441 height 64
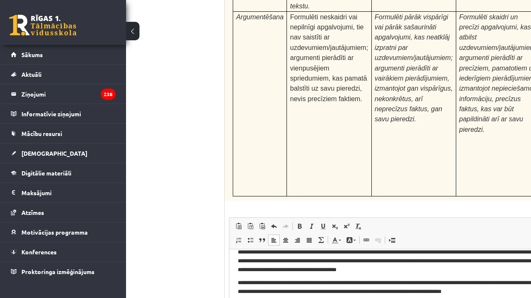
click at [334, 74] on td "Formulēti neskaidri vai nepilnīgi apgalvojumi, tie nav saistīti ar uzdevumiem/j…" at bounding box center [329, 103] width 84 height 185
click at [334, 75] on td "Formulēti neskaidri vai nepilnīgi apgalvojumi, tie nav saistīti ar uzdevumiem/j…" at bounding box center [329, 103] width 84 height 185
click at [334, 76] on td "Formulēti neskaidri vai nepilnīgi apgalvojumi, tie nav saistīti ar uzdevumiem/j…" at bounding box center [329, 103] width 84 height 185
click at [288, 139] on div "24p Pamatojoties uz izlasīto tekstu, izsaki viedokli par izlasīto, atbildot uz …" at bounding box center [450, 69] width 451 height 648
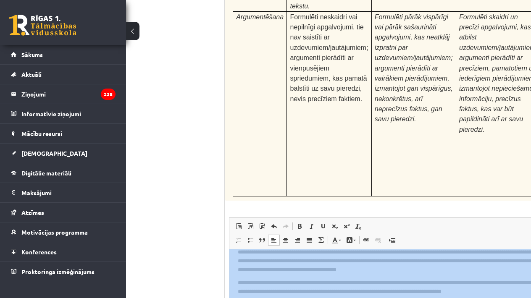
click at [288, 139] on div "24p Pamatojoties uz izlasīto tekstu, izsaki viedokli par izlasīto, atbildot uz …" at bounding box center [450, 69] width 451 height 648
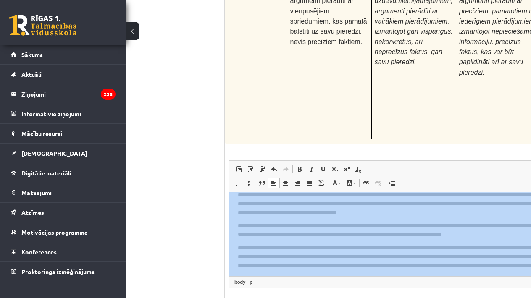
scroll to position [2731, 40]
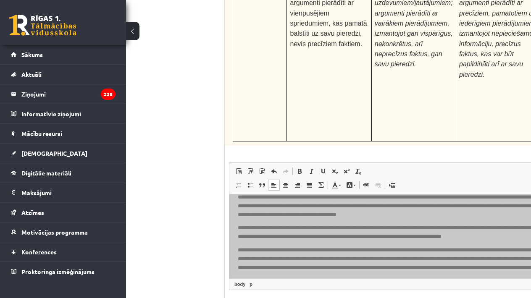
type input "**********"
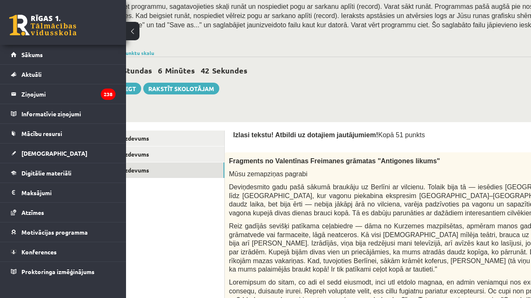
scroll to position [153, 40]
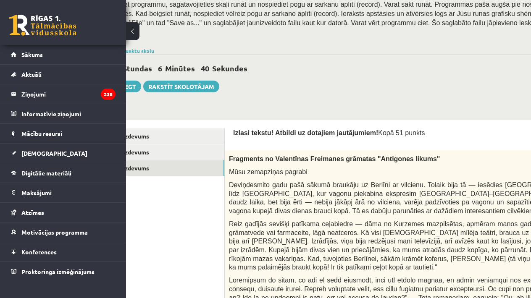
click at [133, 26] on button at bounding box center [132, 31] width 13 height 18
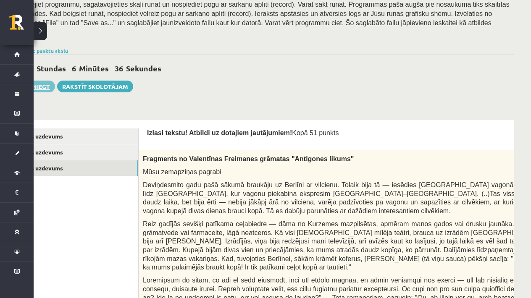
click at [46, 81] on button "Iesniegt" at bounding box center [37, 87] width 36 height 12
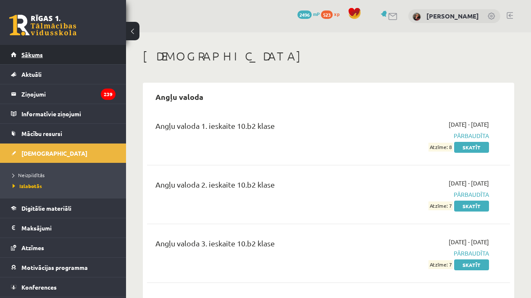
click at [79, 59] on link "Sākums" at bounding box center [63, 54] width 105 height 19
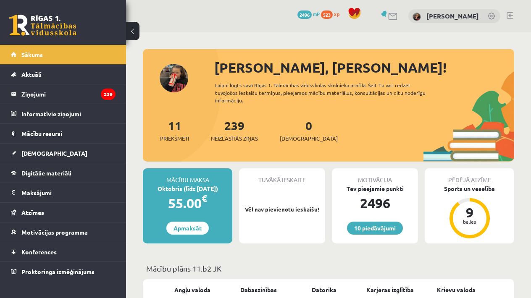
click at [309, 211] on p "Vēl nav pievienotu ieskaišu!" at bounding box center [282, 210] width 78 height 8
click at [487, 214] on div "9 balles" at bounding box center [470, 218] width 40 height 40
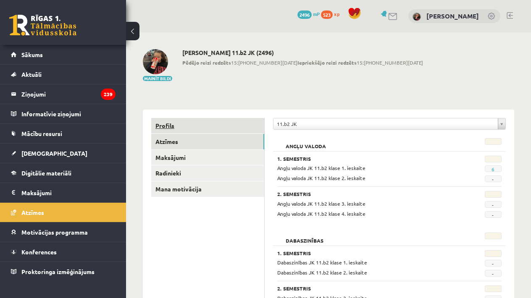
click at [210, 125] on link "Profils" at bounding box center [207, 126] width 113 height 16
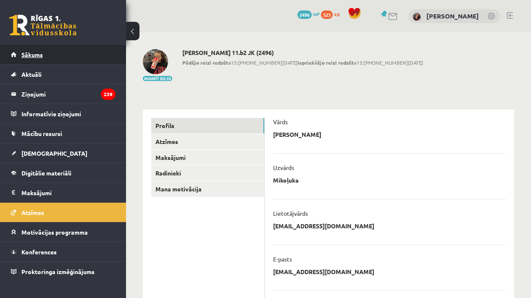
click at [63, 57] on link "Sākums" at bounding box center [63, 54] width 105 height 19
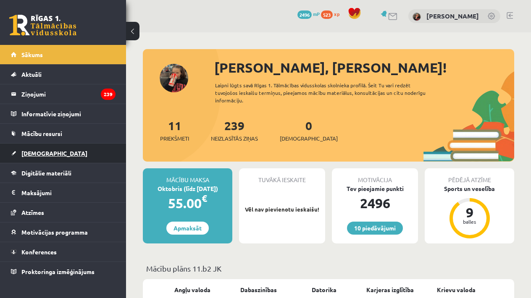
click at [80, 155] on link "[DEMOGRAPHIC_DATA]" at bounding box center [63, 153] width 105 height 19
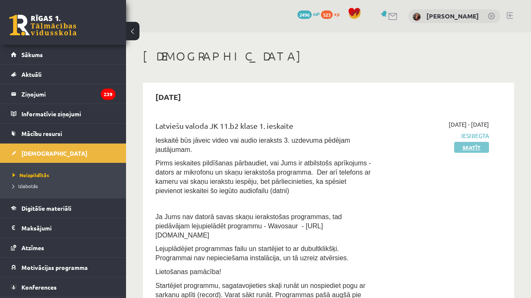
click at [467, 147] on link "Skatīt" at bounding box center [471, 147] width 35 height 11
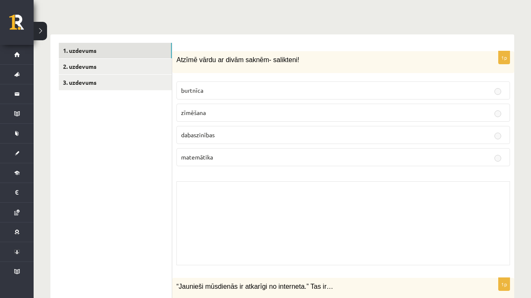
scroll to position [181, 0]
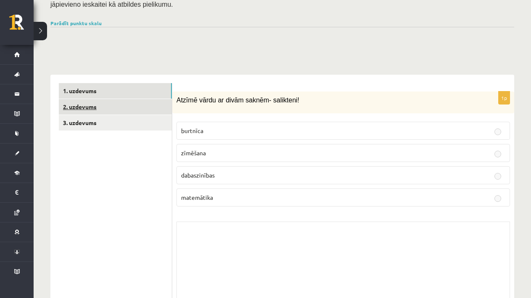
click at [155, 99] on link "2. uzdevums" at bounding box center [115, 107] width 113 height 16
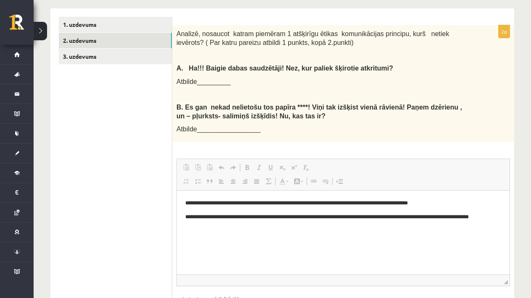
scroll to position [242, 0]
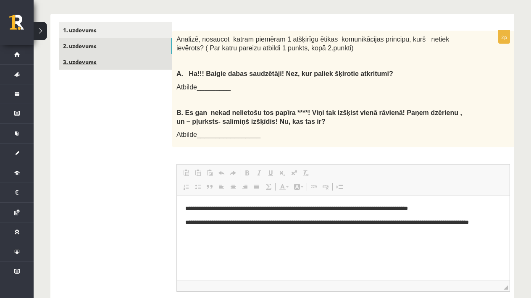
click at [128, 60] on link "3. uzdevums" at bounding box center [115, 62] width 113 height 16
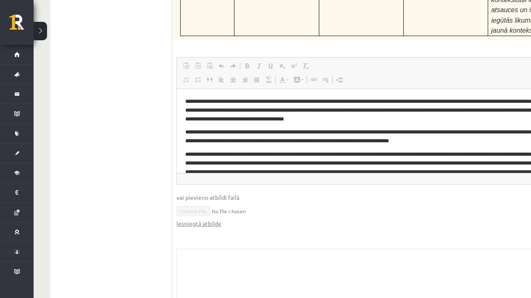
scroll to position [3398, 0]
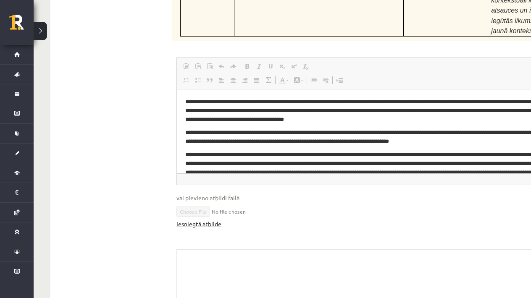
click at [198, 220] on link "Iesniegtā atbilde" at bounding box center [199, 224] width 45 height 9
click at [214, 220] on link "Iesniegtā atbilde" at bounding box center [199, 224] width 45 height 9
click at [216, 220] on link "Iesniegtā atbilde" at bounding box center [199, 224] width 45 height 9
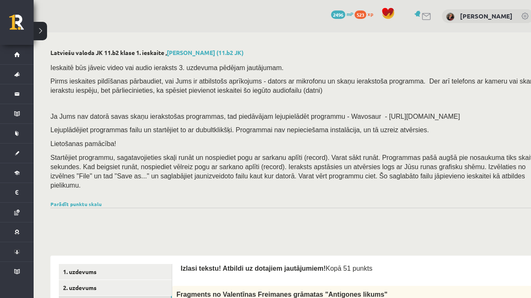
scroll to position [0, 0]
